Goal: Task Accomplishment & Management: Manage account settings

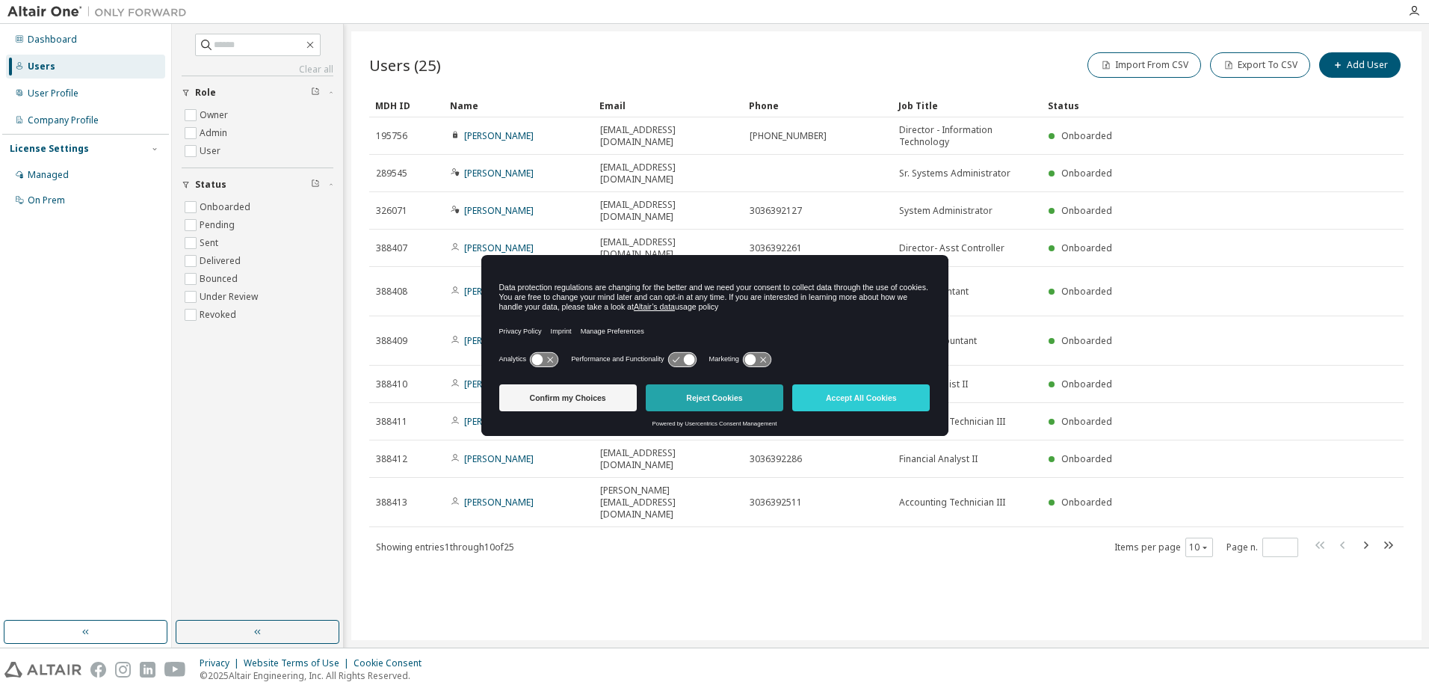
click at [715, 395] on button "Reject Cookies" at bounding box center [715, 397] width 138 height 27
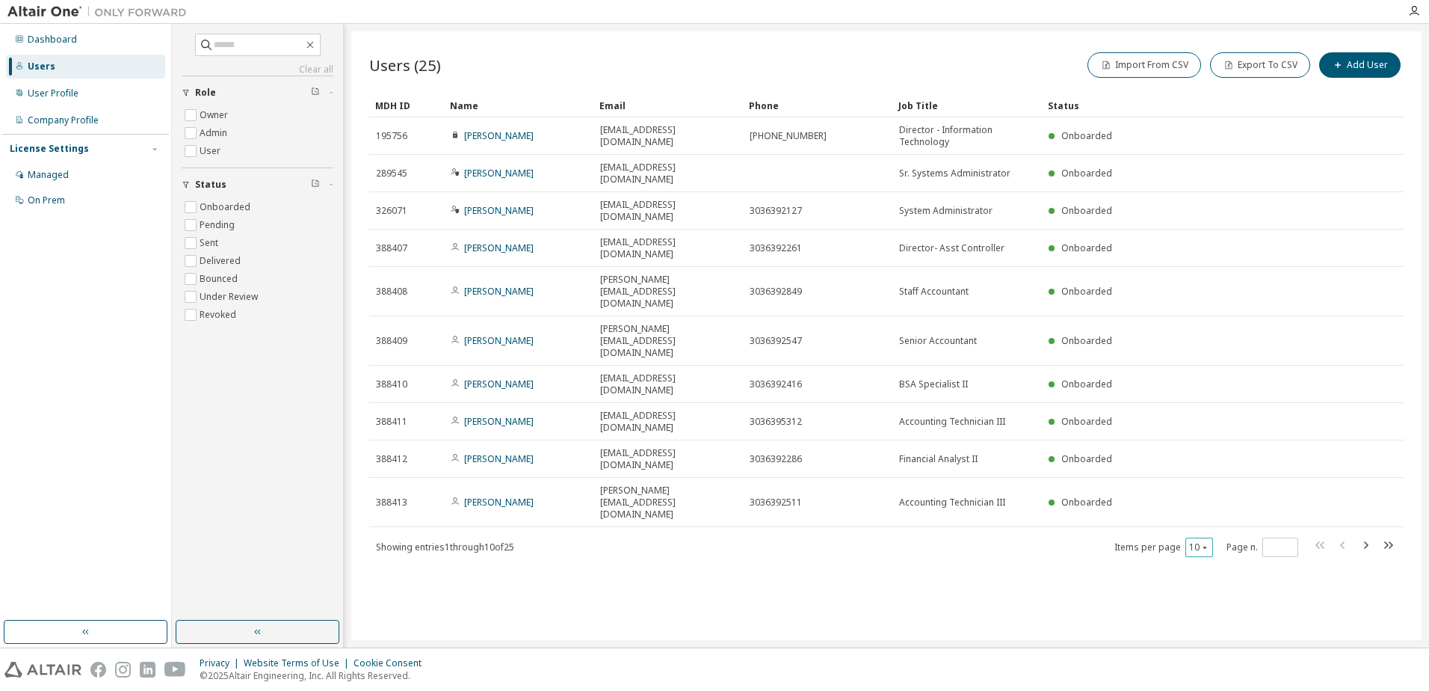
click at [1213, 538] on div "10" at bounding box center [1200, 547] width 28 height 19
click at [1208, 543] on icon "button" at bounding box center [1205, 547] width 9 height 9
click at [1210, 491] on div "100" at bounding box center [1246, 496] width 120 height 18
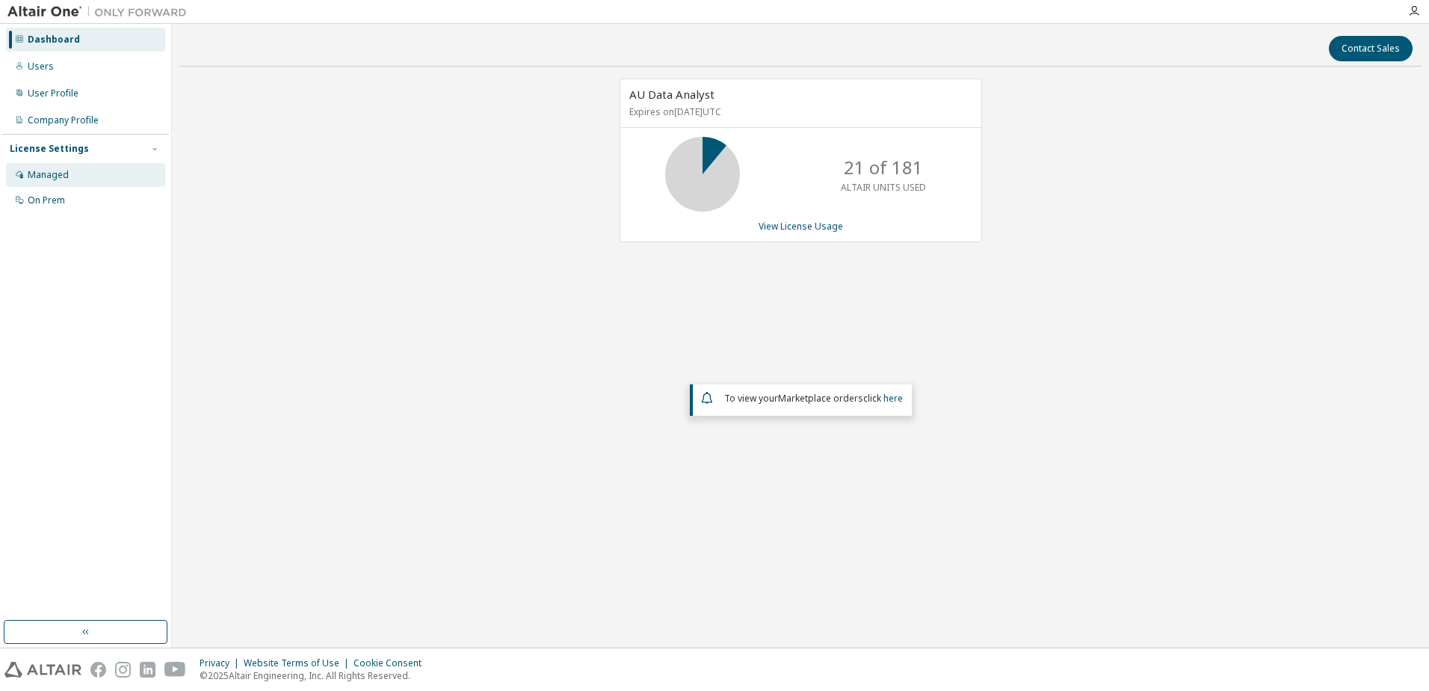
click at [54, 173] on div "Managed" at bounding box center [48, 175] width 41 height 12
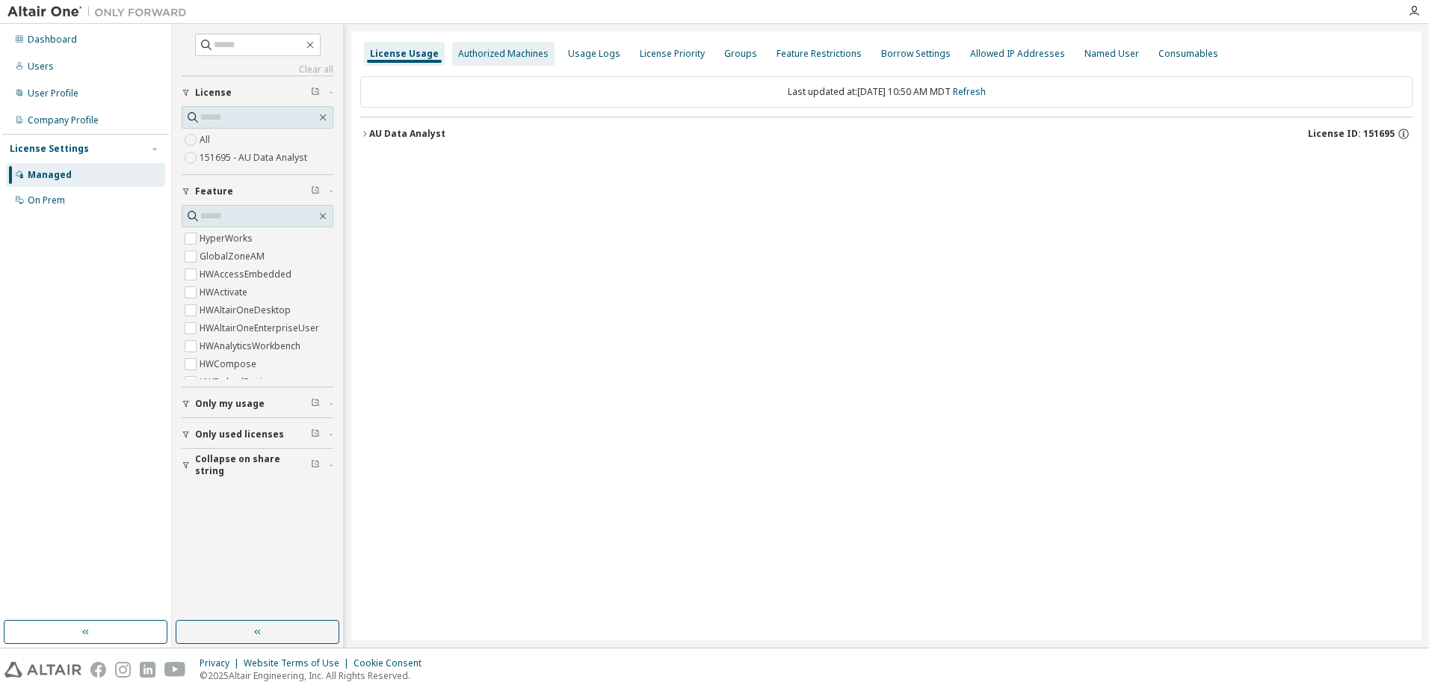
click at [493, 58] on div "Authorized Machines" at bounding box center [503, 54] width 90 height 12
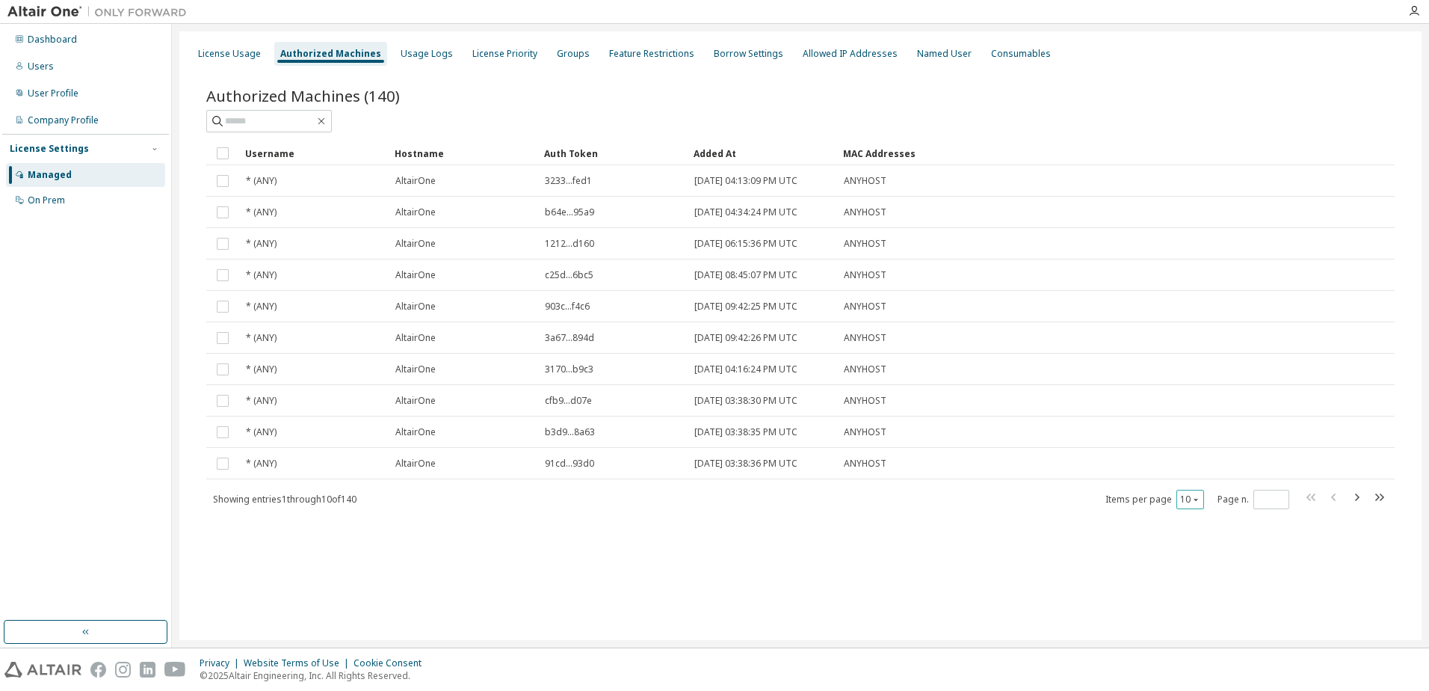
click at [1195, 497] on icon "button" at bounding box center [1196, 499] width 9 height 9
click at [1204, 588] on div "100" at bounding box center [1237, 591] width 120 height 18
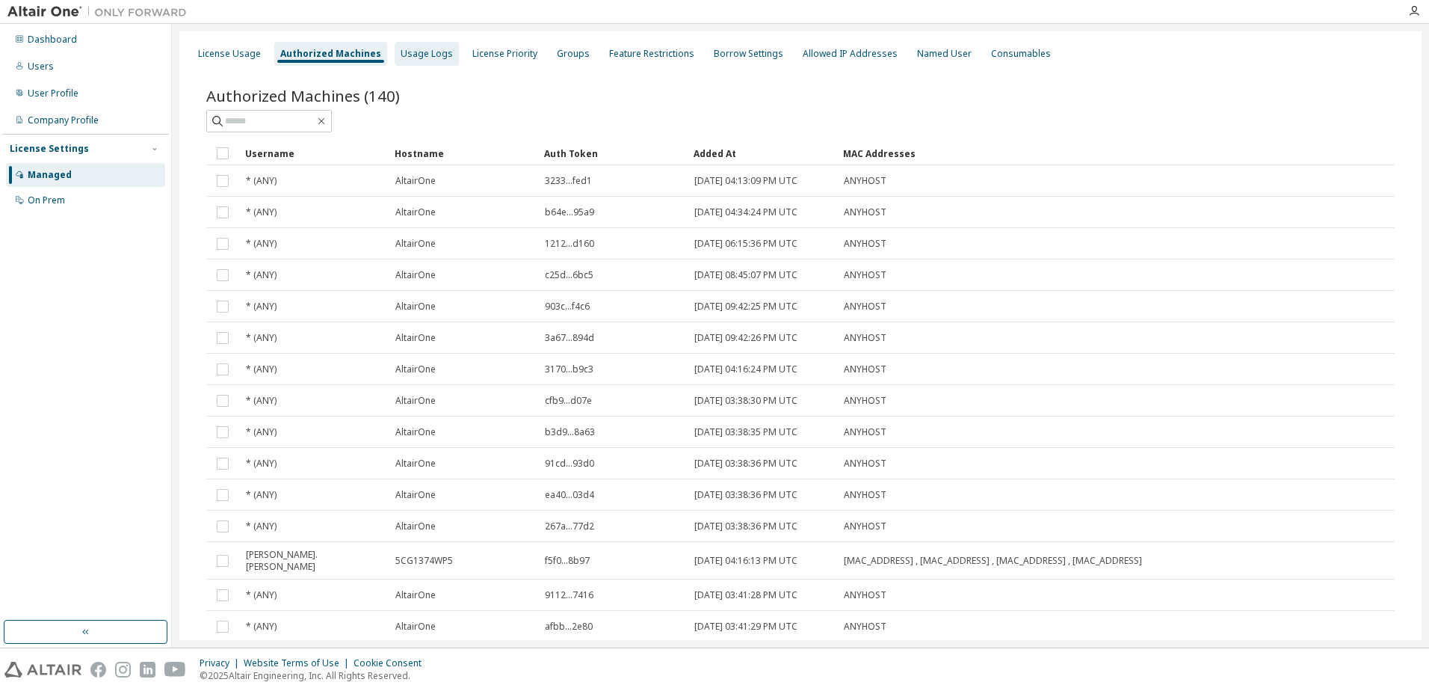
click at [423, 55] on div "Usage Logs" at bounding box center [427, 54] width 52 height 12
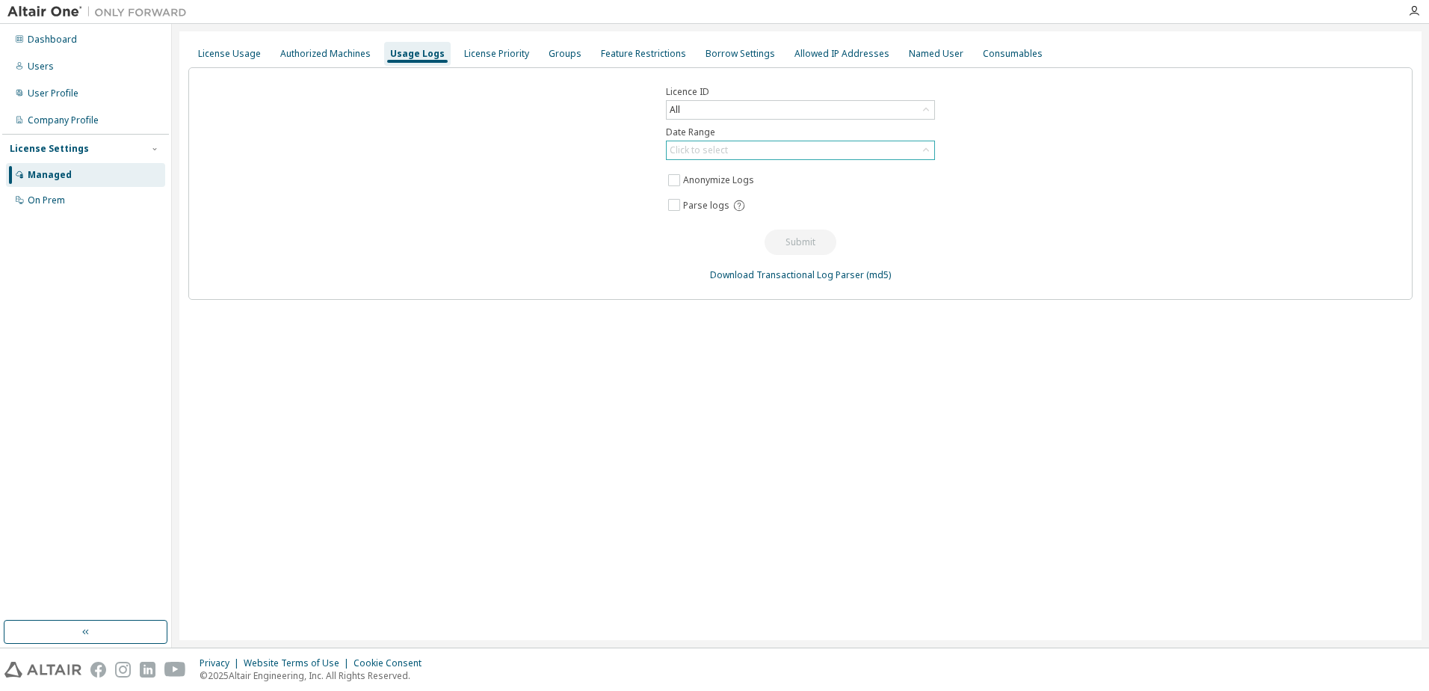
click at [780, 147] on div "Click to select" at bounding box center [801, 150] width 268 height 18
click at [736, 194] on li "Last 30 days" at bounding box center [800, 191] width 265 height 19
click at [807, 241] on button "Submit" at bounding box center [801, 242] width 72 height 25
click at [819, 240] on button "Submit" at bounding box center [801, 242] width 72 height 25
click at [53, 55] on div "Users" at bounding box center [85, 67] width 159 height 24
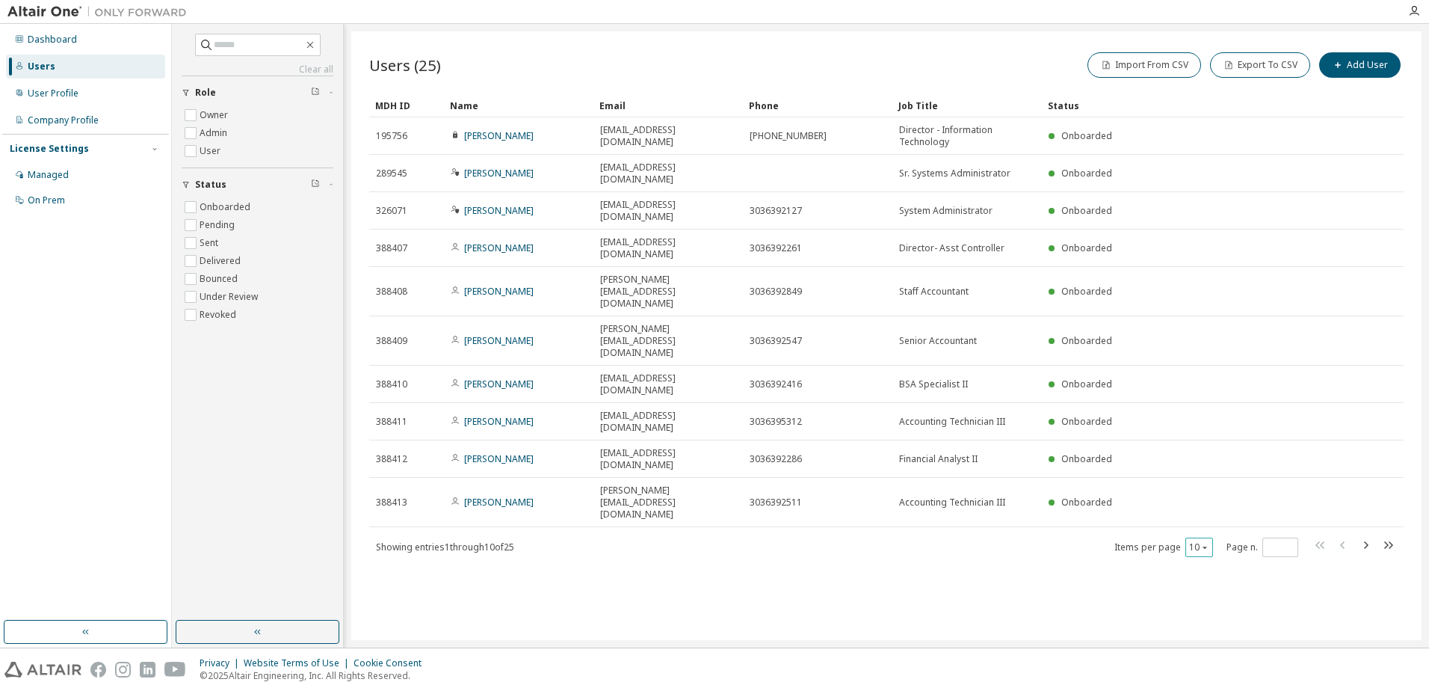
click at [1207, 543] on icon "button" at bounding box center [1205, 547] width 9 height 9
click at [1217, 494] on div "100" at bounding box center [1246, 496] width 120 height 18
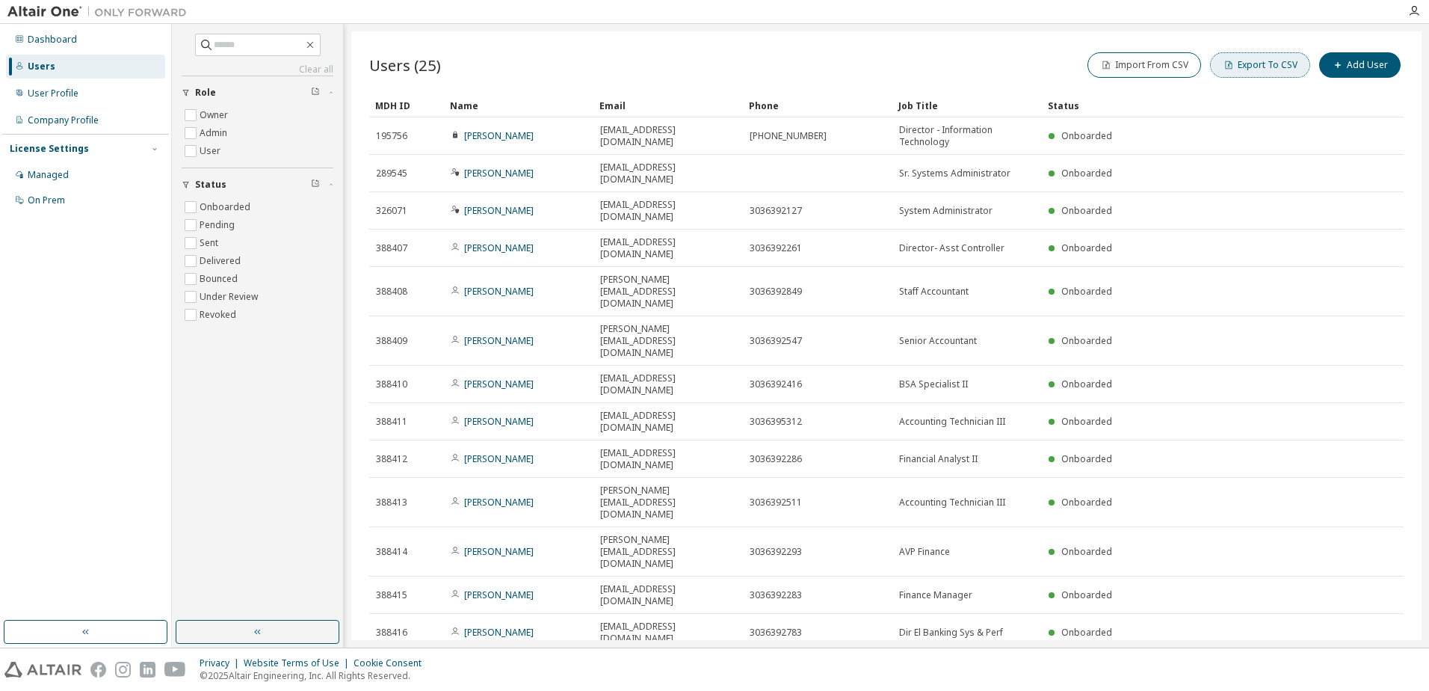
click at [1253, 65] on button "Export To CSV" at bounding box center [1260, 64] width 100 height 25
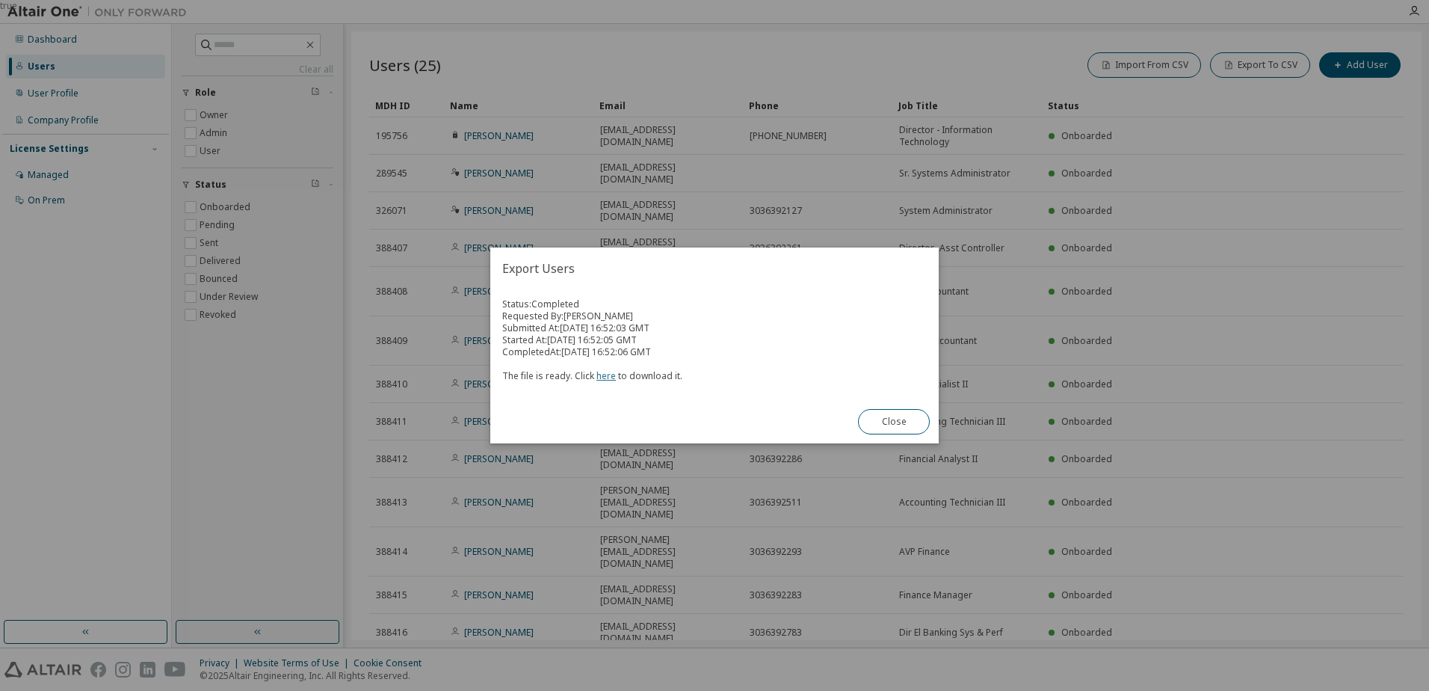
click at [606, 378] on link "here" at bounding box center [606, 375] width 19 height 13
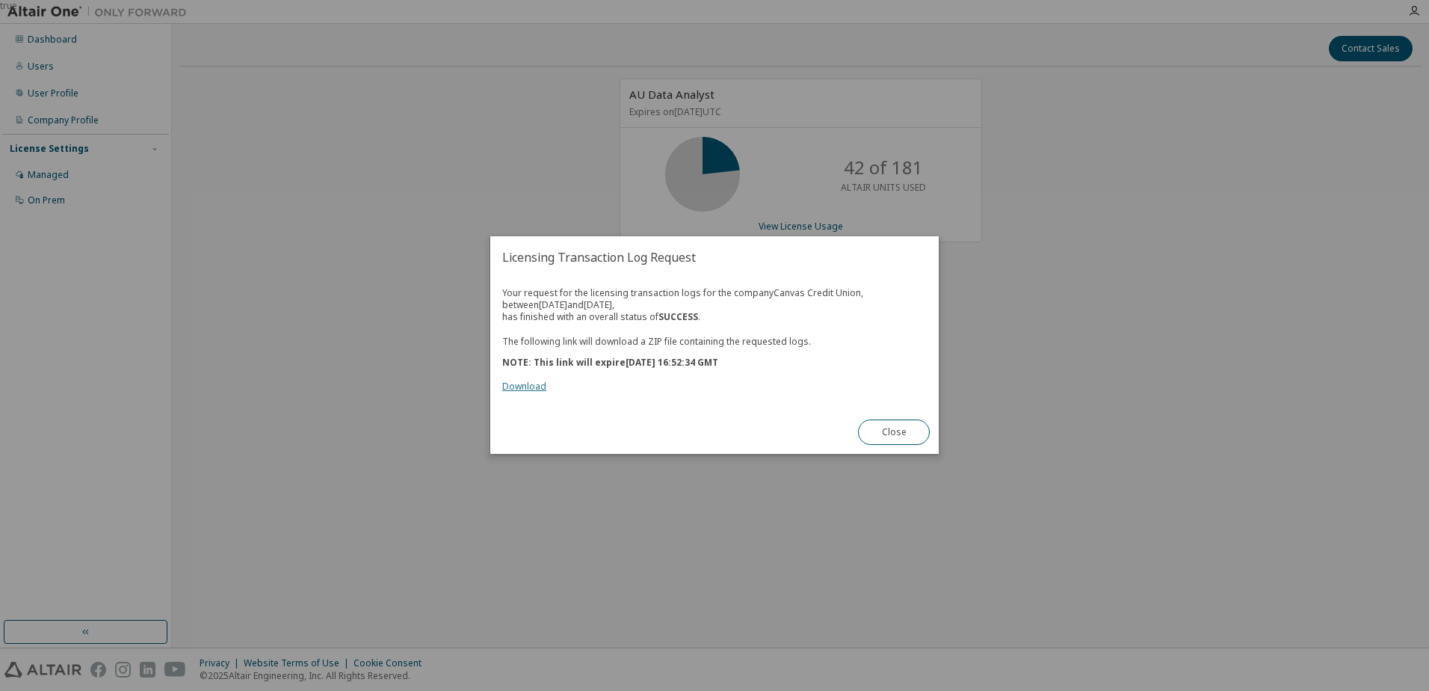
click at [528, 381] on link "Download" at bounding box center [524, 387] width 44 height 13
click at [527, 388] on link "Download" at bounding box center [524, 387] width 44 height 13
click at [893, 431] on button "Close" at bounding box center [894, 432] width 72 height 25
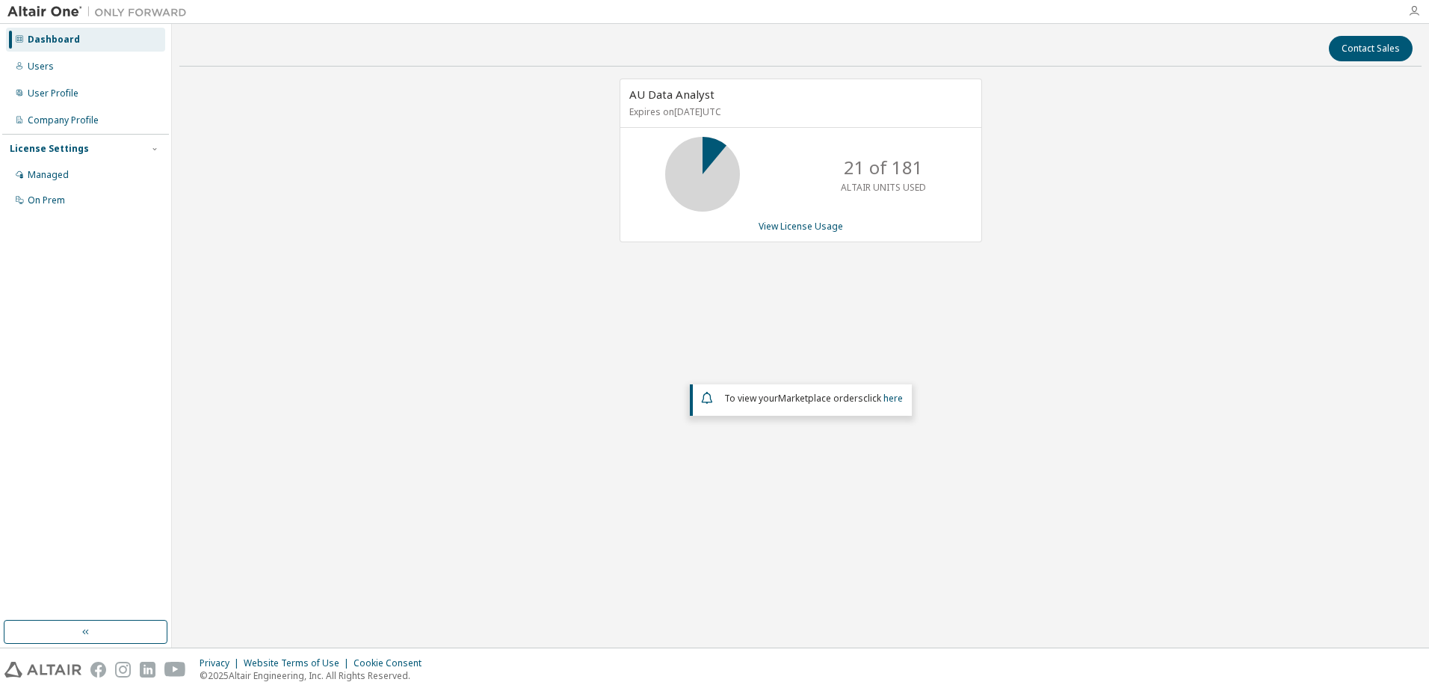
click at [1411, 8] on icon "button" at bounding box center [1415, 11] width 12 height 12
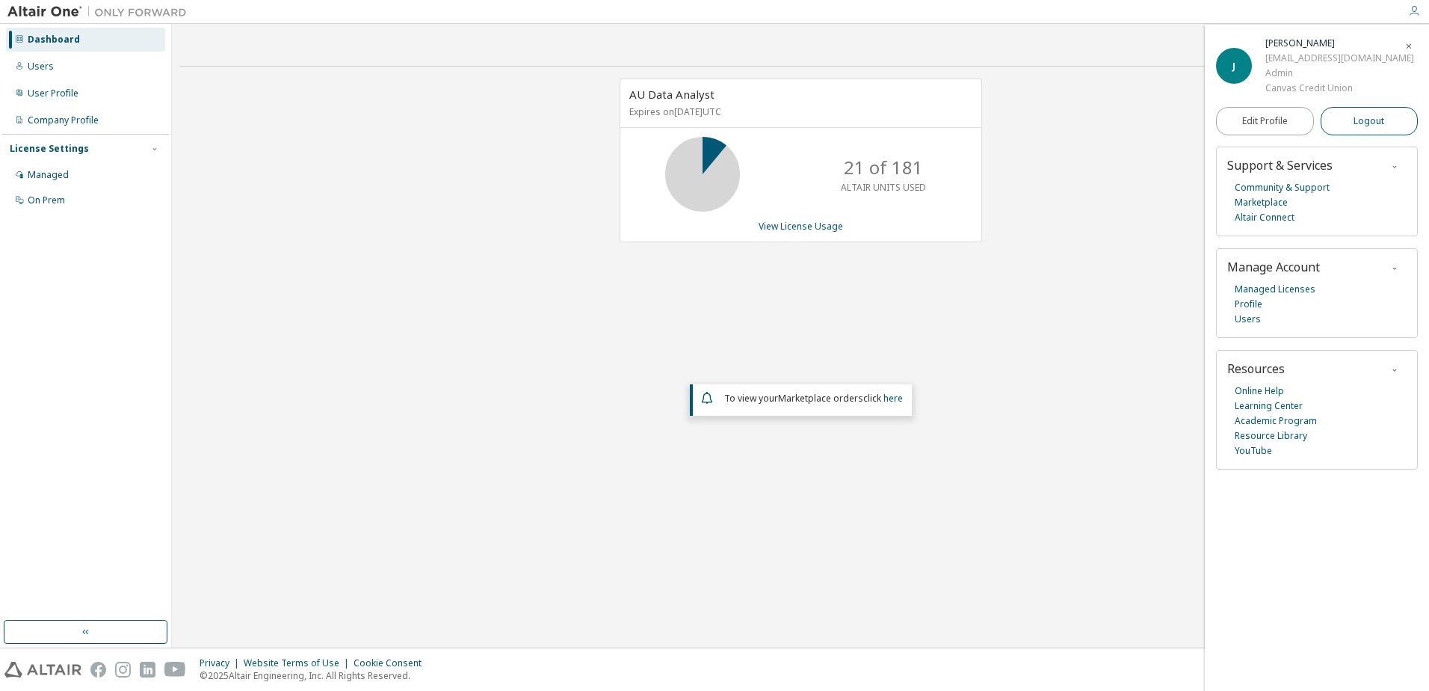
click at [1386, 126] on button "Logout" at bounding box center [1370, 121] width 98 height 28
